Goal: Transaction & Acquisition: Download file/media

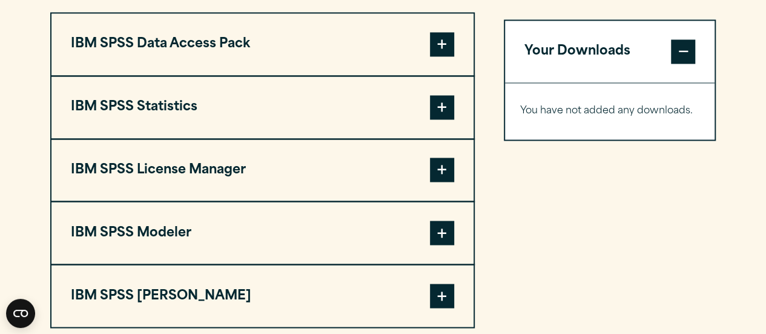
scroll to position [1029, 0]
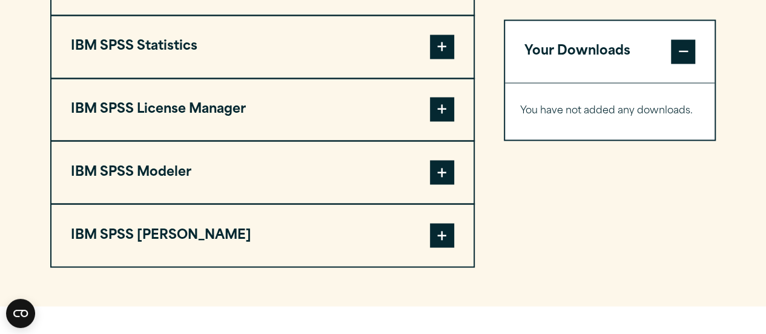
click at [432, 45] on span at bounding box center [442, 47] width 24 height 24
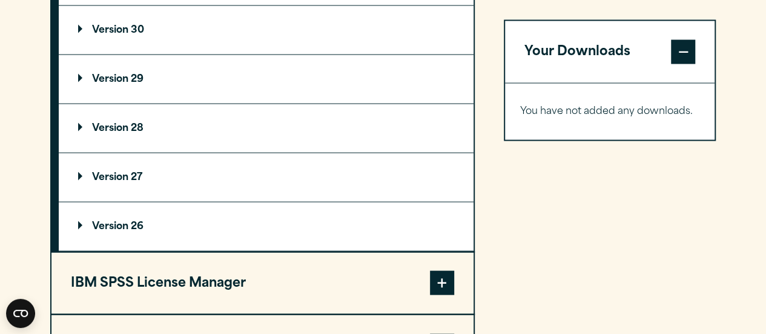
scroll to position [969, 0]
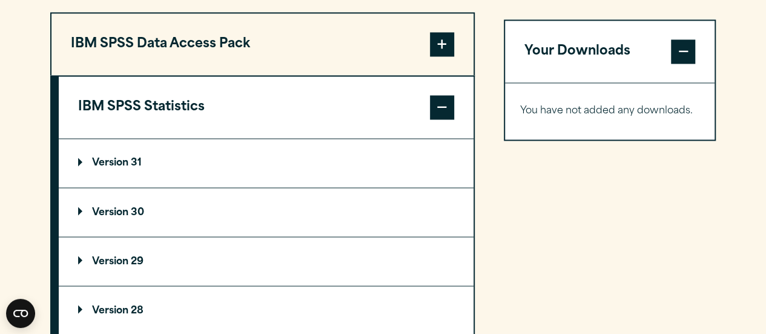
click at [194, 206] on summary "Version 30" at bounding box center [266, 212] width 415 height 48
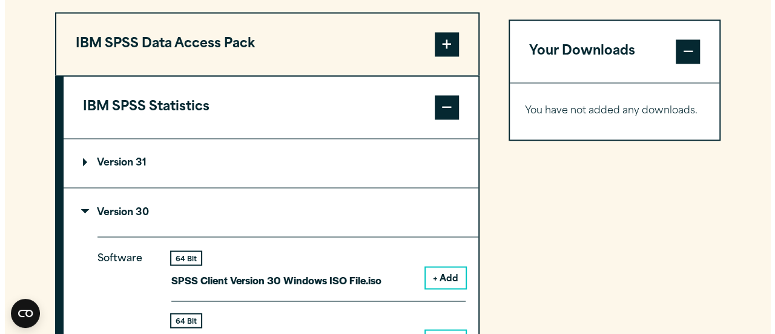
scroll to position [1090, 0]
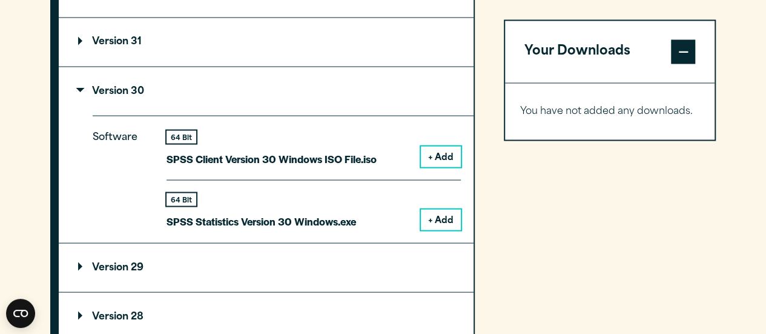
click at [437, 220] on button "+ Add" at bounding box center [441, 219] width 40 height 21
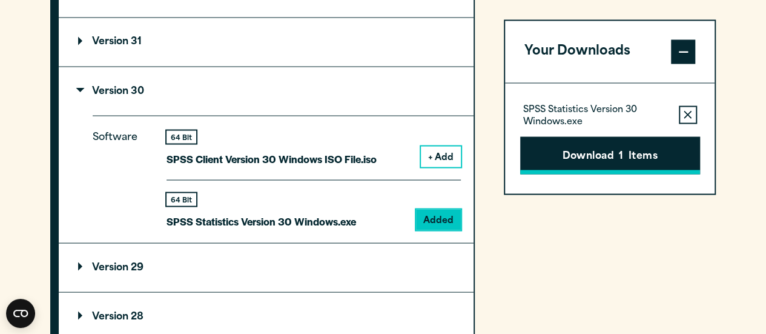
click at [587, 145] on button "Download 1 Items" at bounding box center [610, 155] width 180 height 38
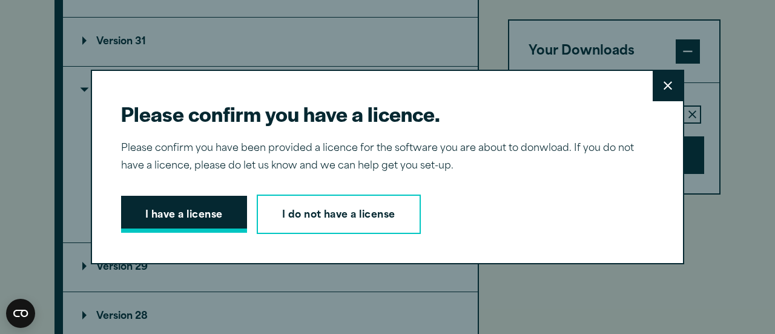
click at [209, 227] on button "I have a license" at bounding box center [184, 215] width 126 height 38
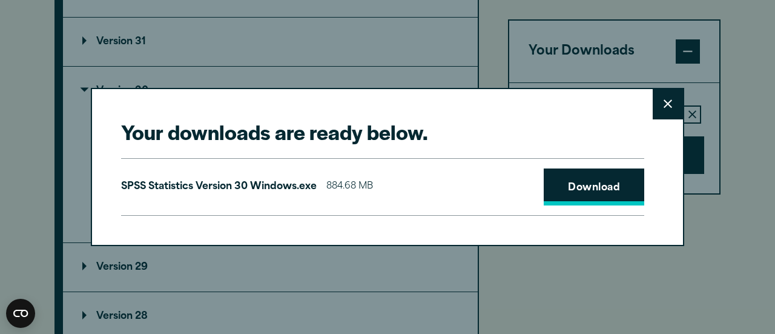
click at [600, 180] on link "Download" at bounding box center [594, 187] width 100 height 38
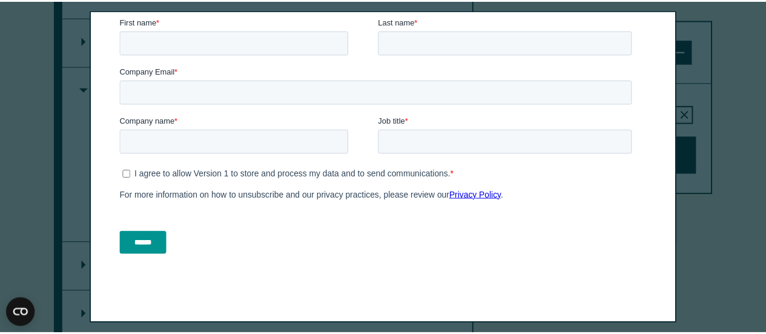
scroll to position [0, 0]
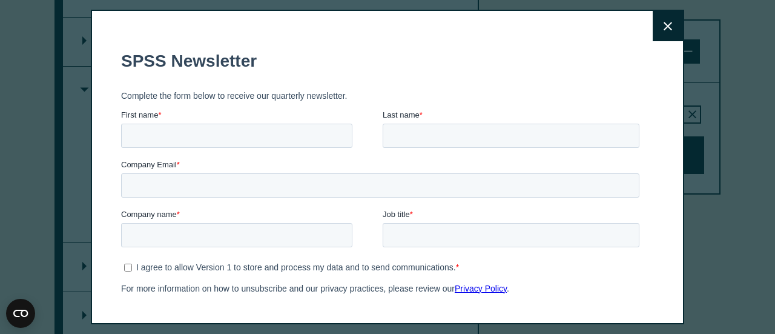
click at [667, 27] on button "Close" at bounding box center [668, 26] width 30 height 30
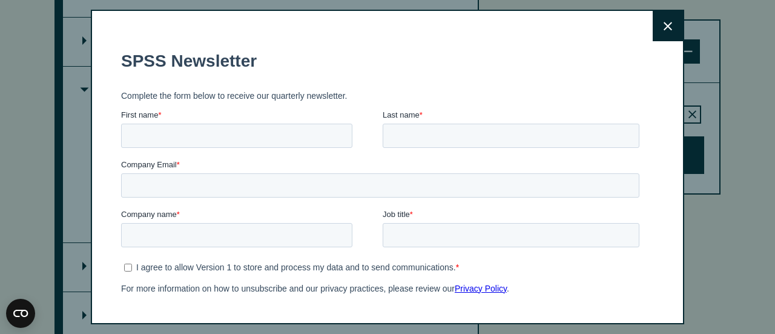
click at [658, 21] on button "Close" at bounding box center [668, 26] width 30 height 30
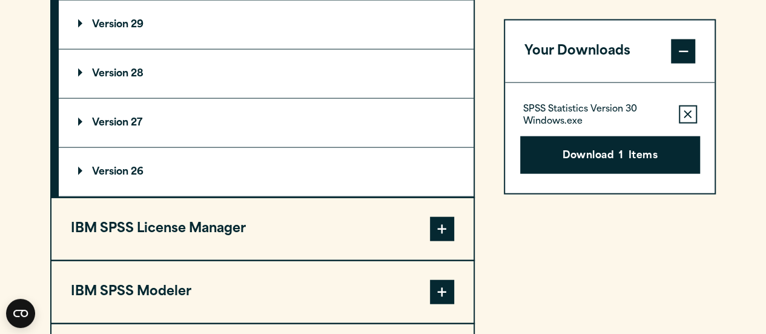
scroll to position [1453, 0]
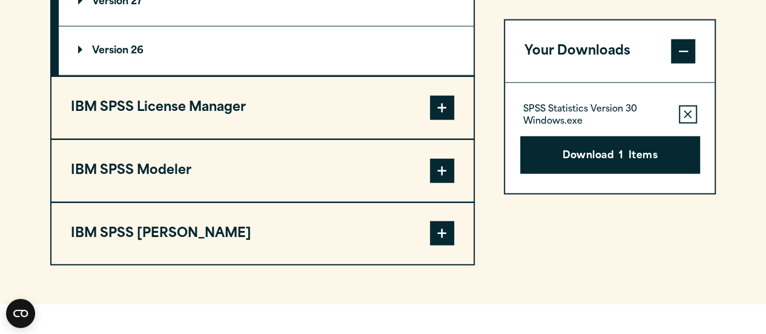
click at [421, 106] on button "IBM SPSS License Manager" at bounding box center [262, 108] width 422 height 62
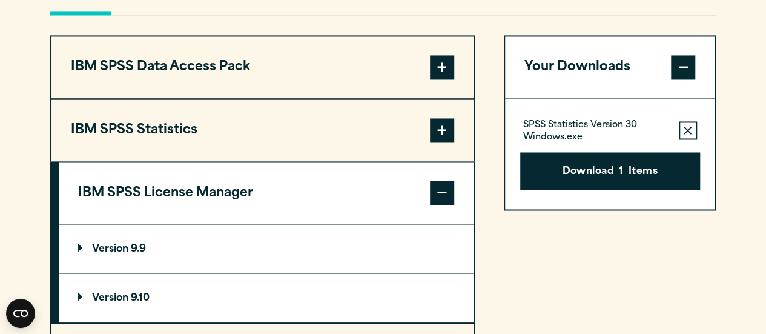
scroll to position [885, 0]
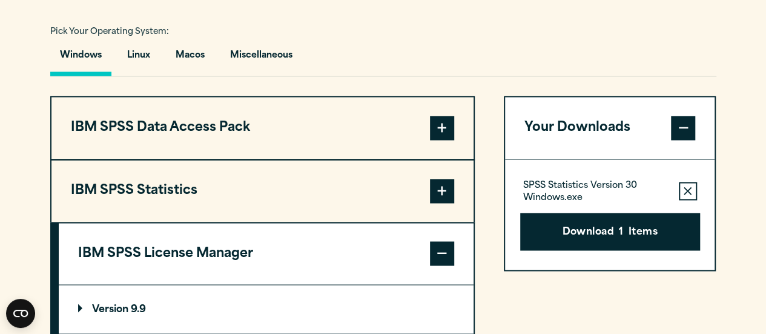
click at [442, 181] on span at bounding box center [442, 191] width 24 height 24
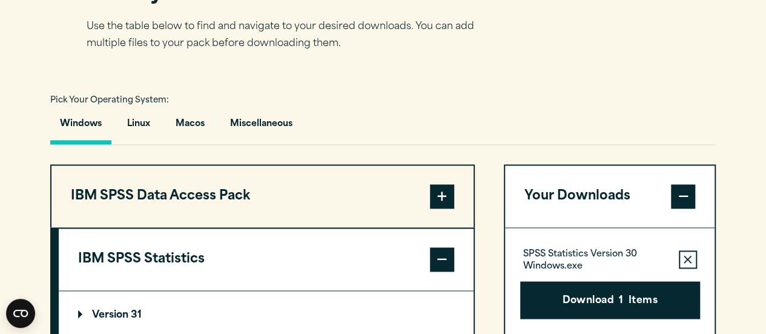
scroll to position [393, 0]
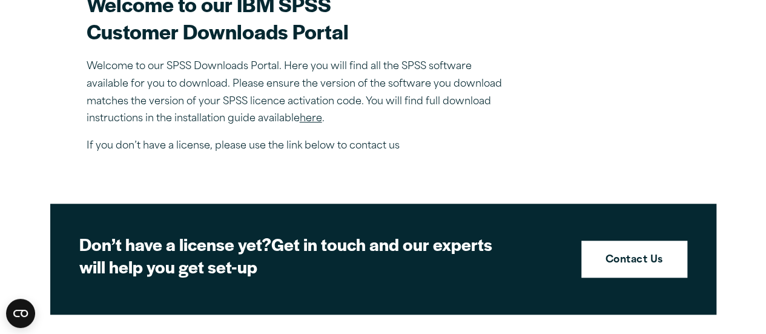
click at [311, 121] on link "here" at bounding box center [311, 119] width 22 height 10
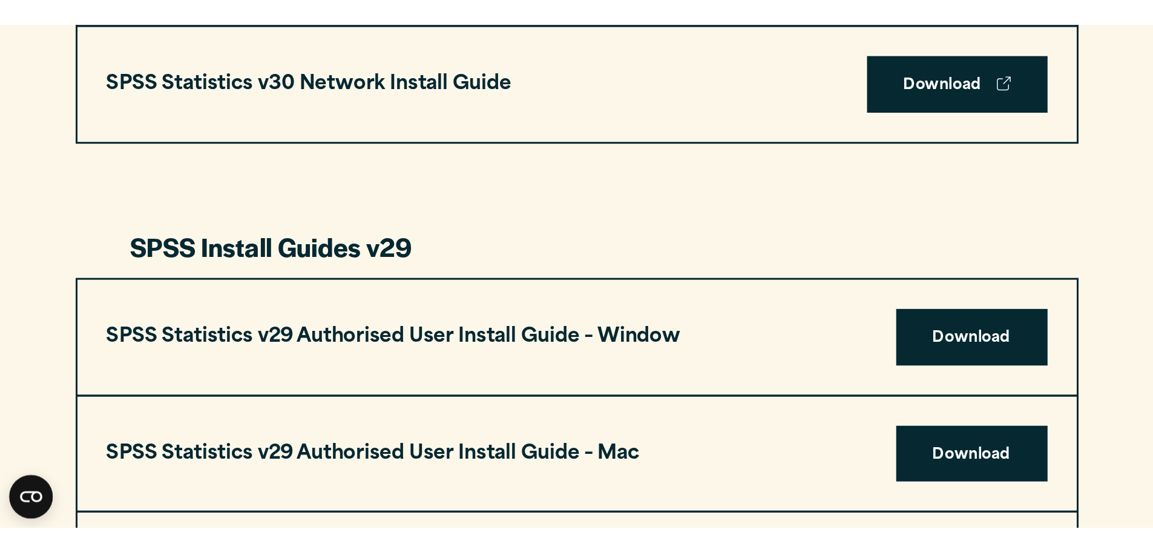
scroll to position [908, 0]
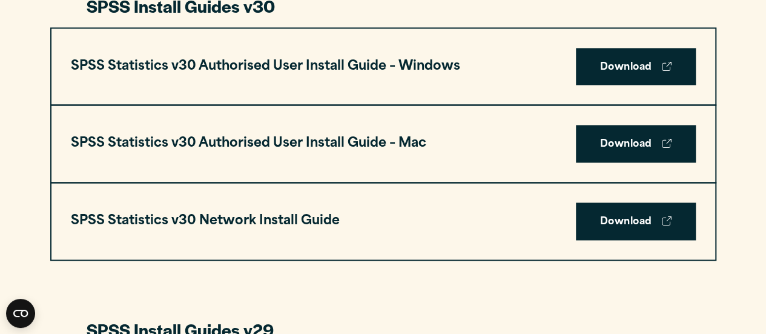
click at [423, 73] on h3 "SPSS Statistics v30 Authorised User Install Guide – Windows" at bounding box center [265, 66] width 389 height 23
click at [411, 65] on h3 "SPSS Statistics v30 Authorised User Install Guide – Windows" at bounding box center [265, 66] width 389 height 23
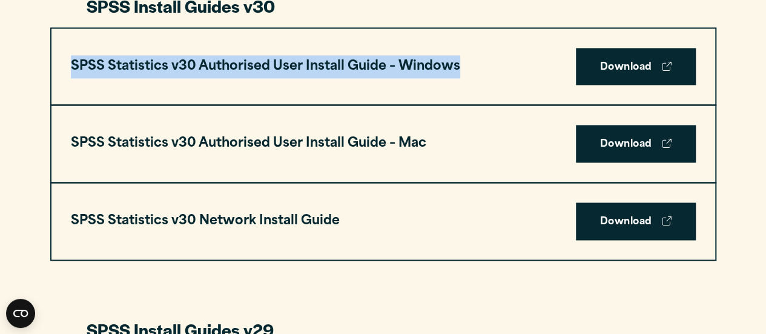
click at [411, 65] on h3 "SPSS Statistics v30 Authorised User Install Guide – Windows" at bounding box center [265, 66] width 389 height 23
click at [408, 73] on h3 "SPSS Statistics v30 Authorised User Install Guide – Windows" at bounding box center [265, 66] width 389 height 23
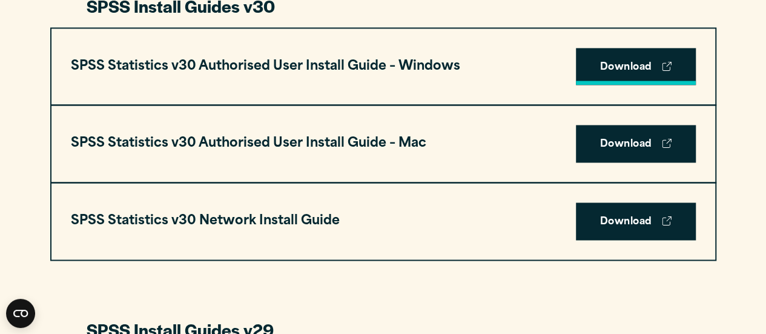
click at [579, 79] on link "Download" at bounding box center [636, 67] width 120 height 38
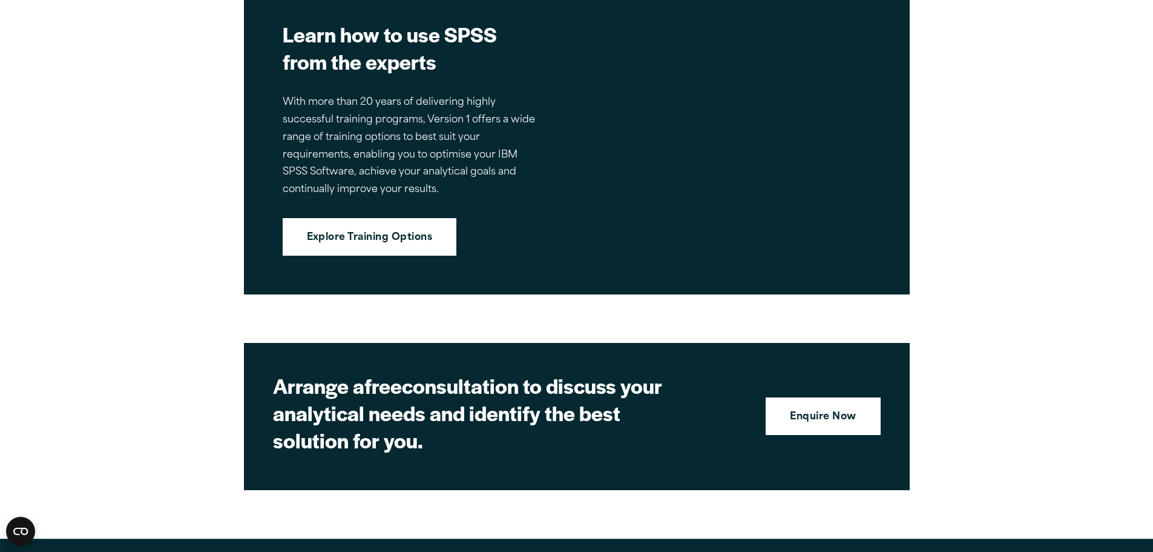
scroll to position [2724, 0]
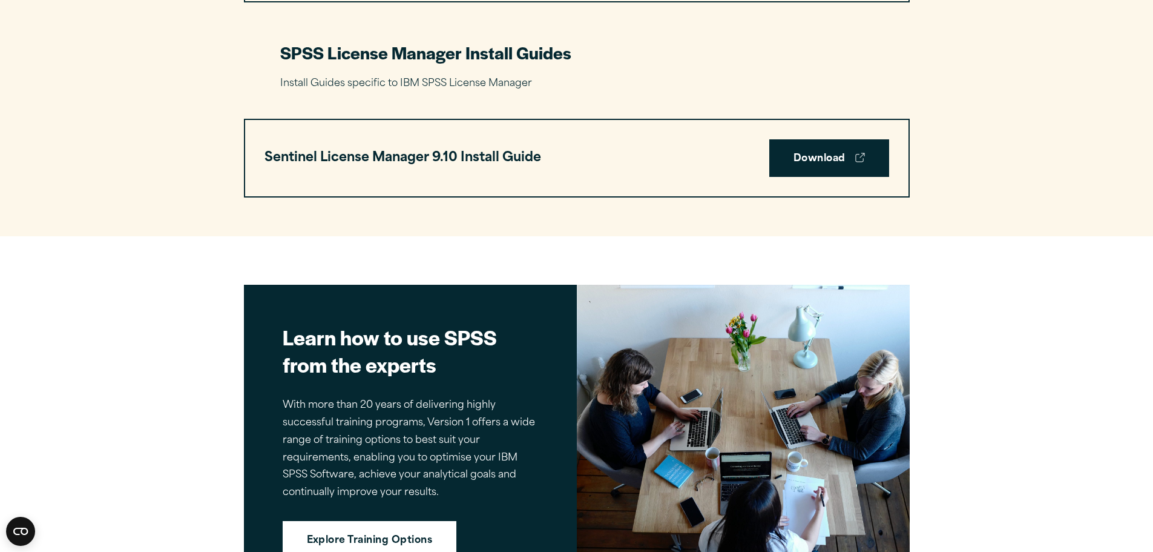
drag, startPoint x: 750, startPoint y: 74, endPoint x: 743, endPoint y: 85, distance: 12.8
click at [750, 75] on p "Install Guides specific to IBM SPSS License Manager" at bounding box center [576, 84] width 593 height 18
